Goal: Task Accomplishment & Management: Use online tool/utility

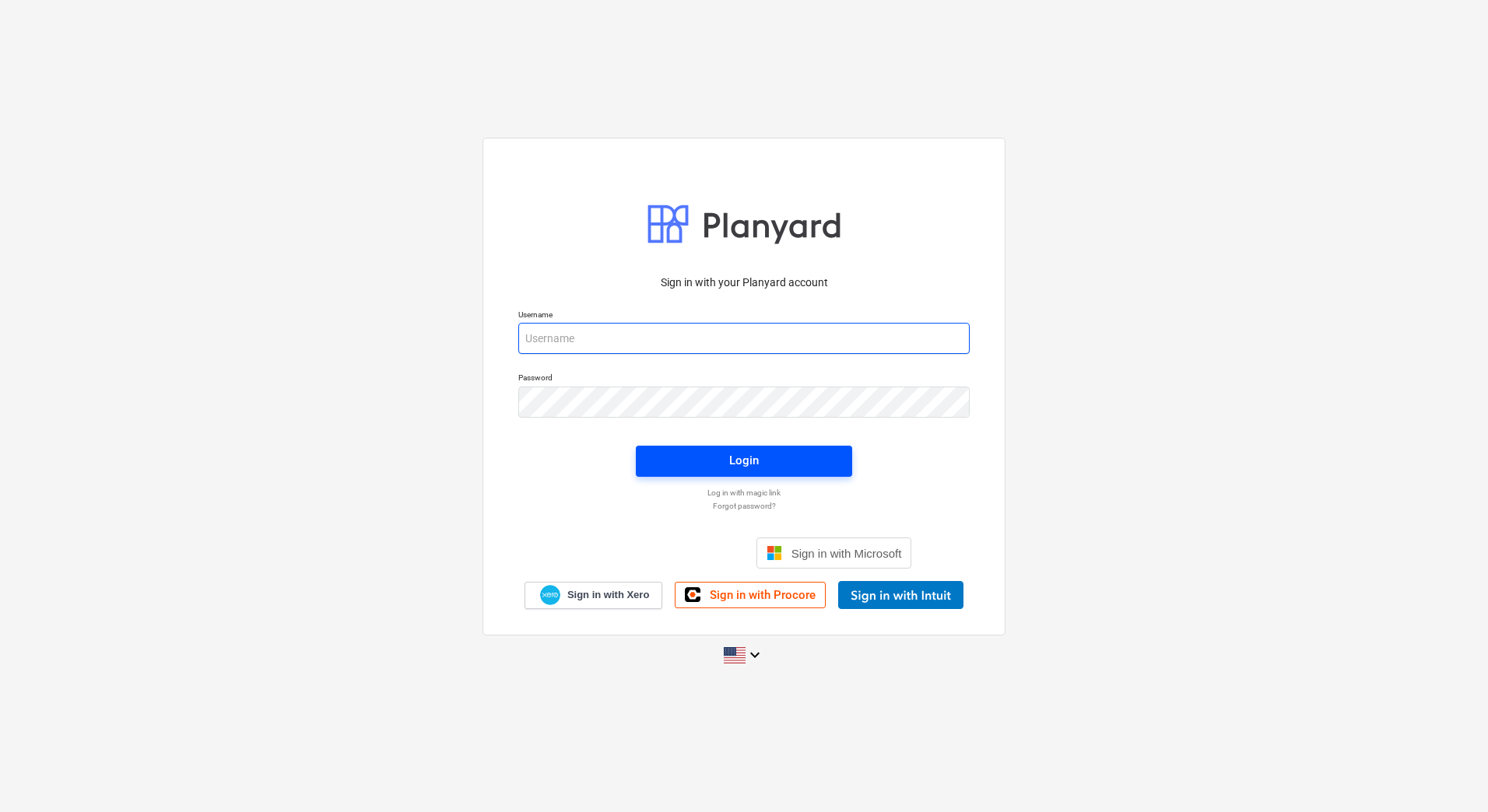
type input "[PERSON_NAME][EMAIL_ADDRESS][PERSON_NAME][DOMAIN_NAME]"
click at [709, 451] on span "Login" at bounding box center [744, 460] width 179 height 20
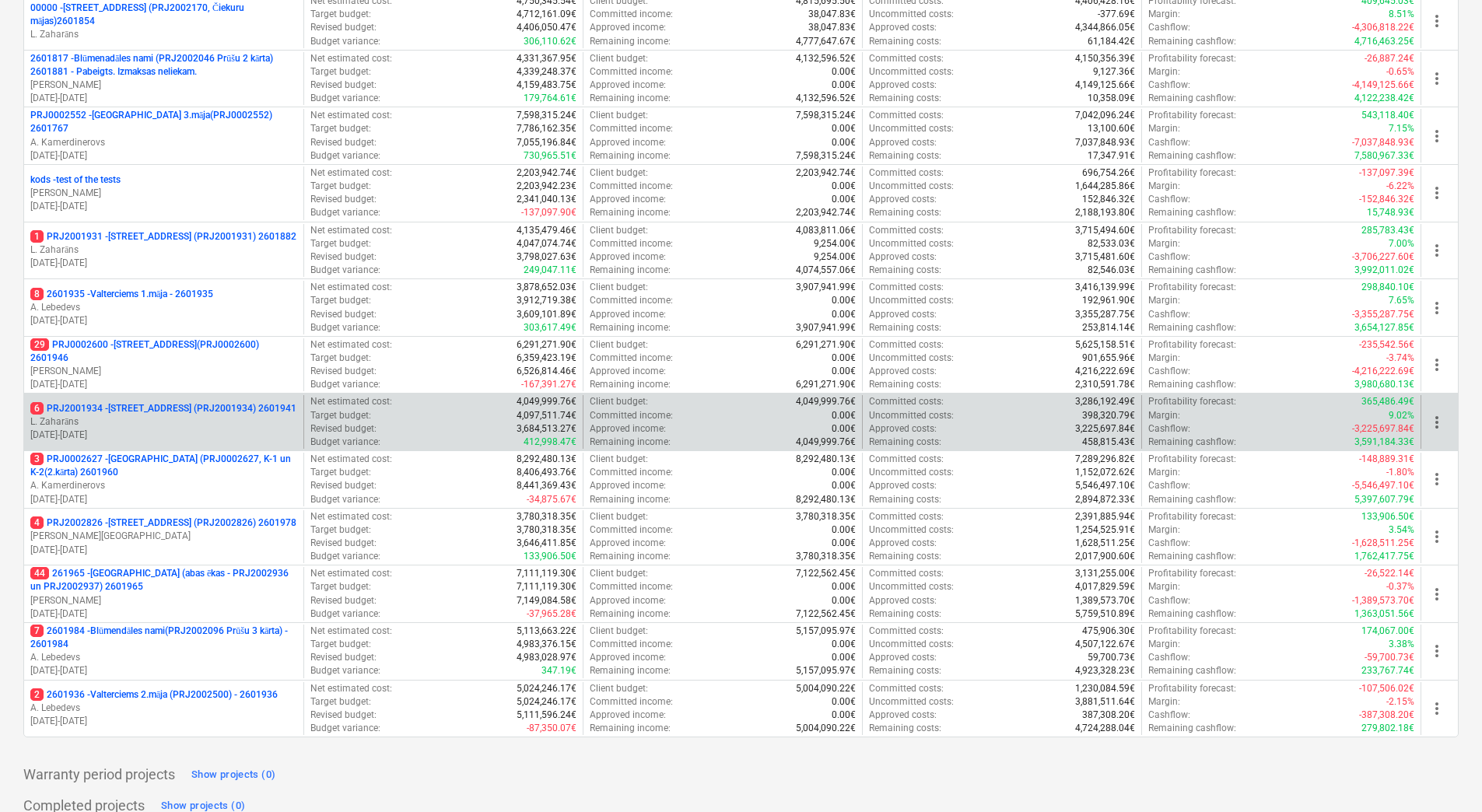
scroll to position [613, 0]
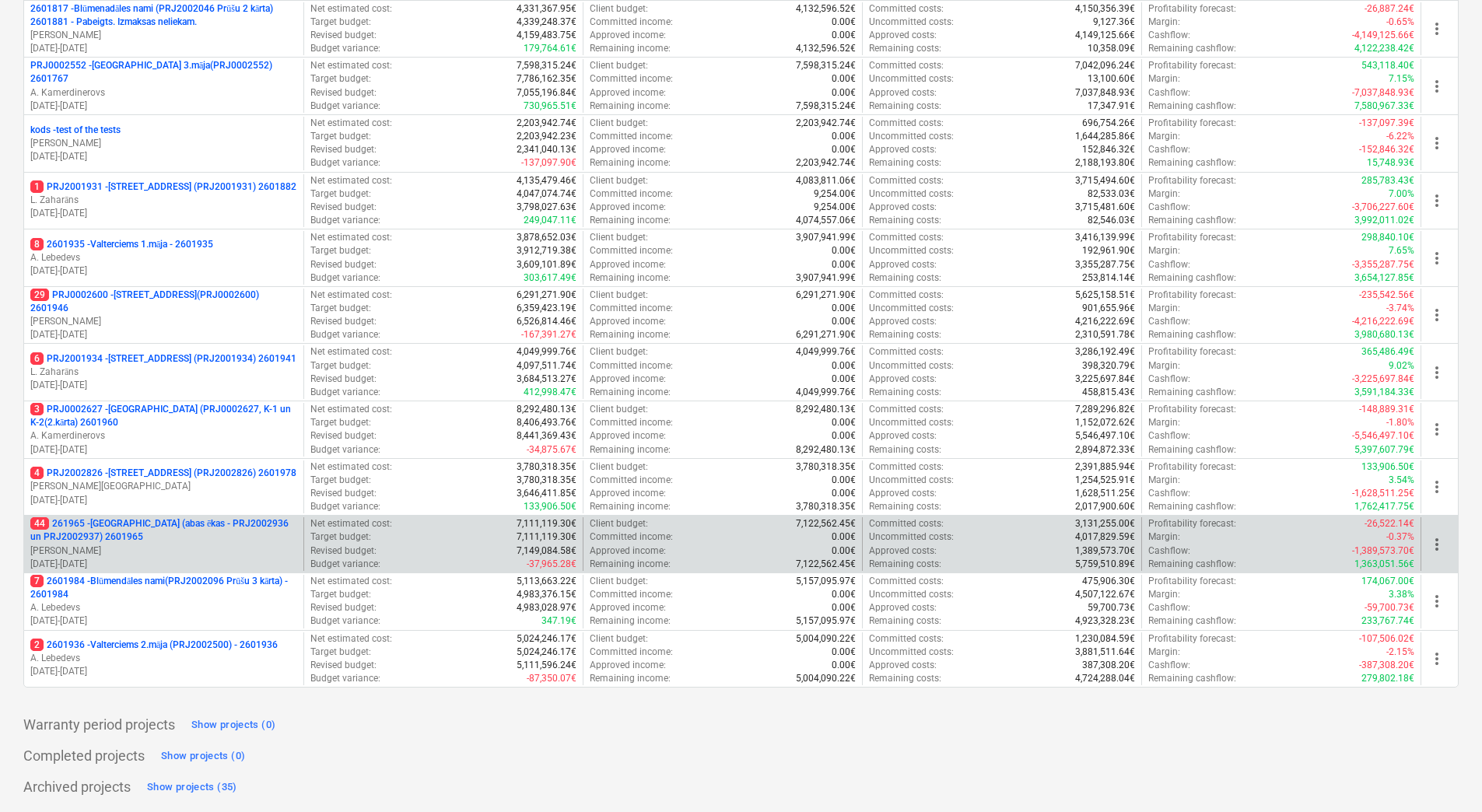
click at [170, 523] on p "44 261965 - [GEOGRAPHIC_DATA] (abas ēkas - PRJ2002936 un PRJ2002937) 2601965" at bounding box center [163, 530] width 267 height 26
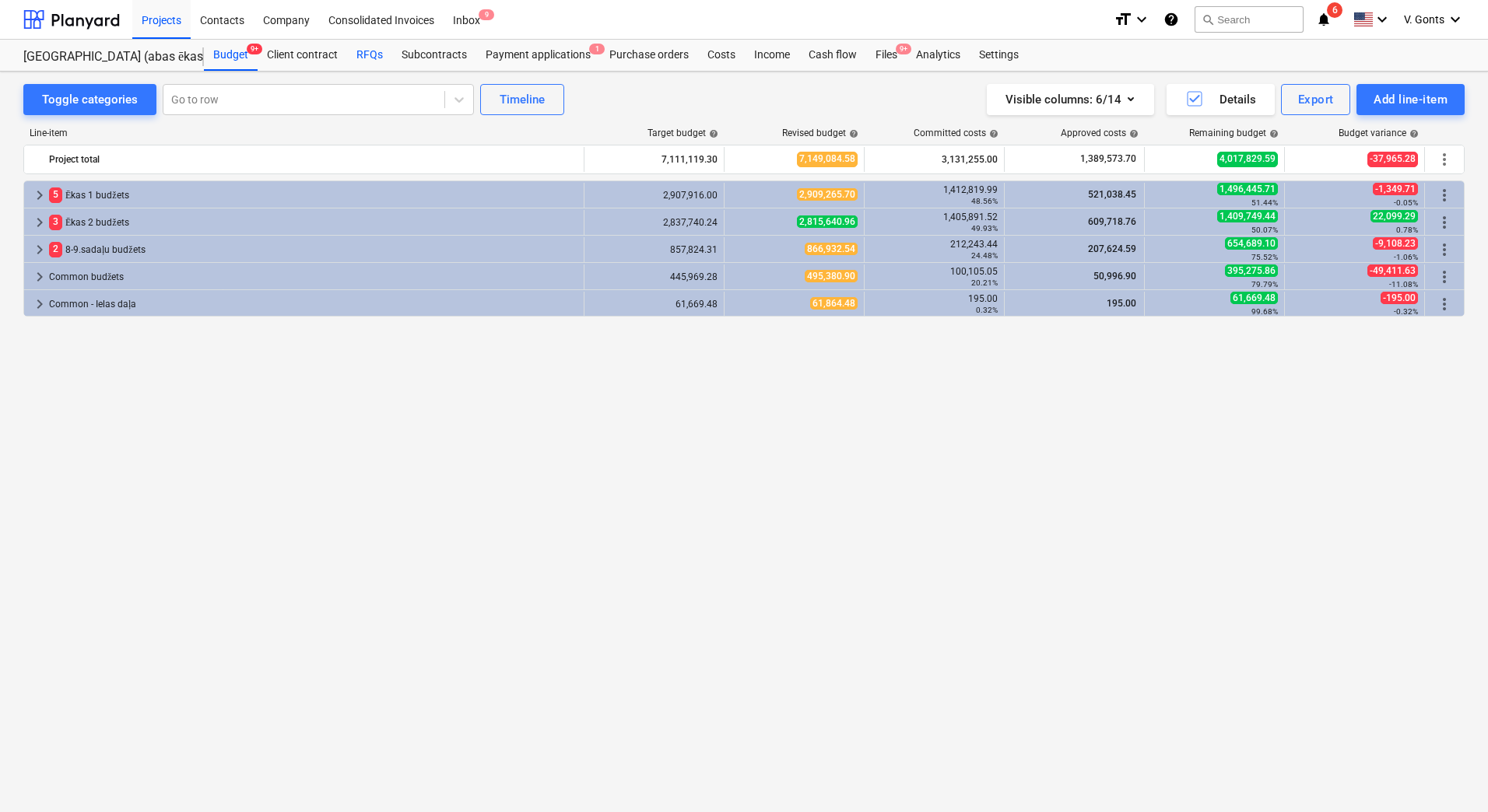
click at [366, 51] on div "RFQs" at bounding box center [370, 56] width 46 height 31
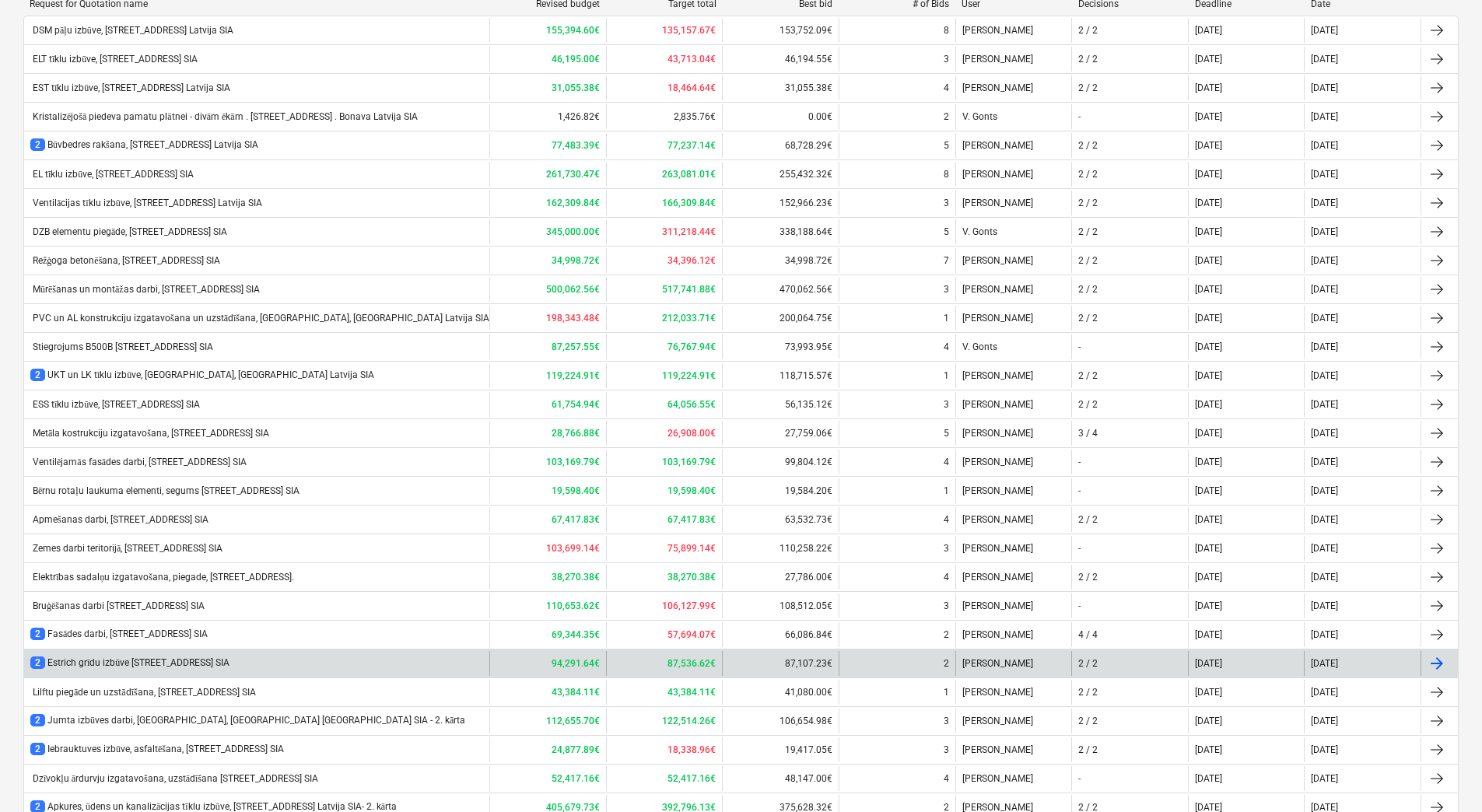
scroll to position [233, 0]
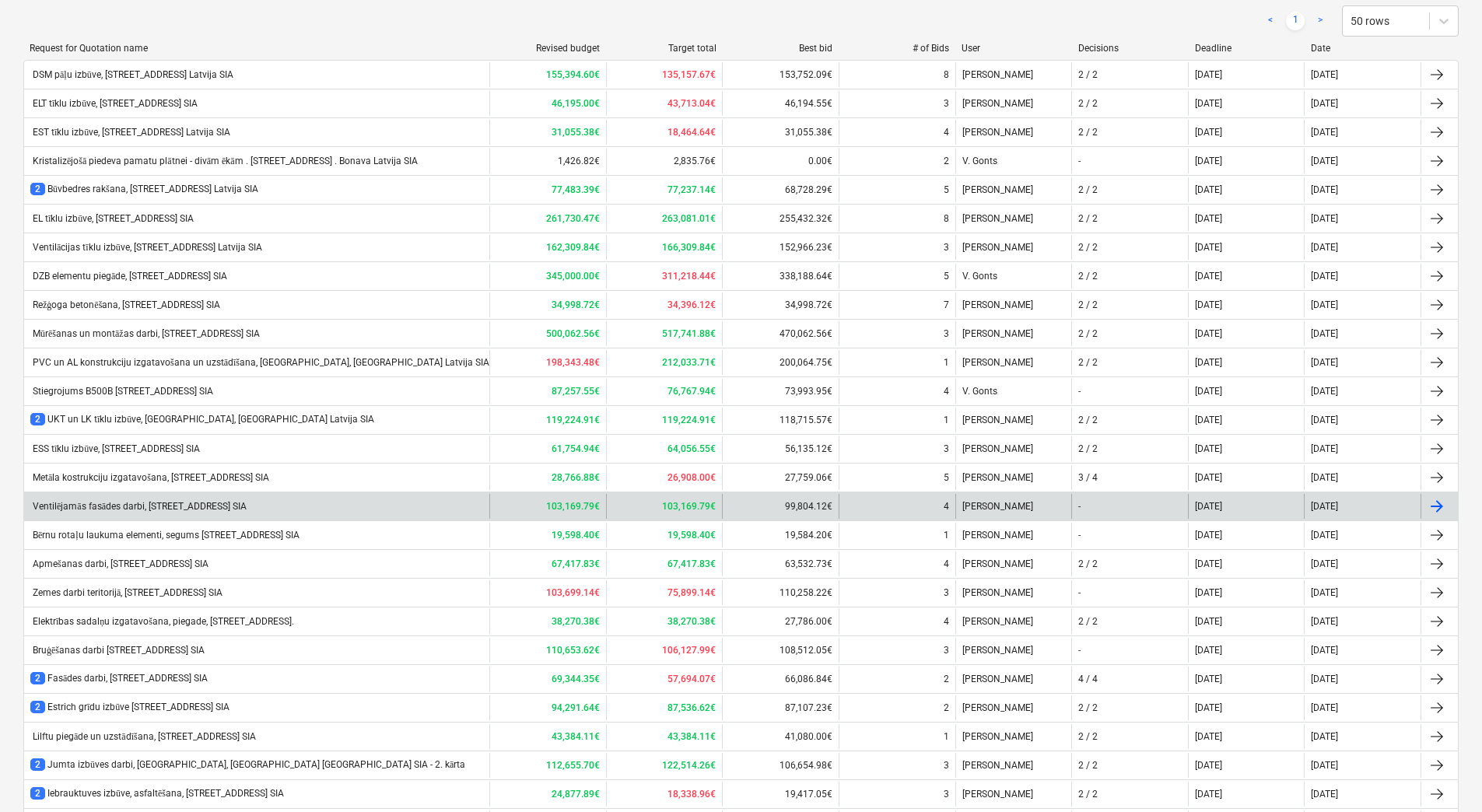
click at [140, 507] on div "Ventilējamās fasādes darbi, [STREET_ADDRESS] SIA" at bounding box center [138, 507] width 216 height 12
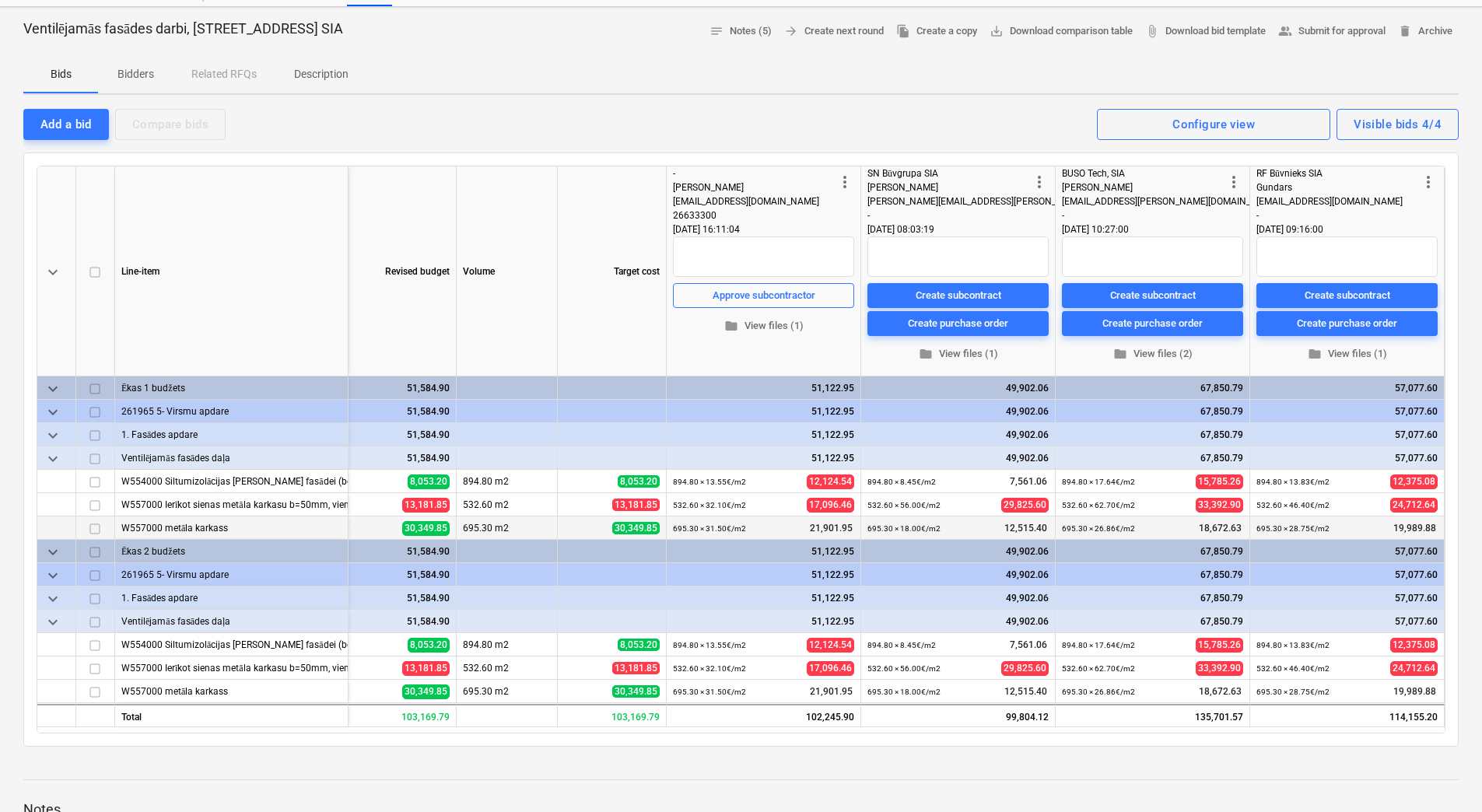
scroll to position [156, 0]
